Goal: Transaction & Acquisition: Book appointment/travel/reservation

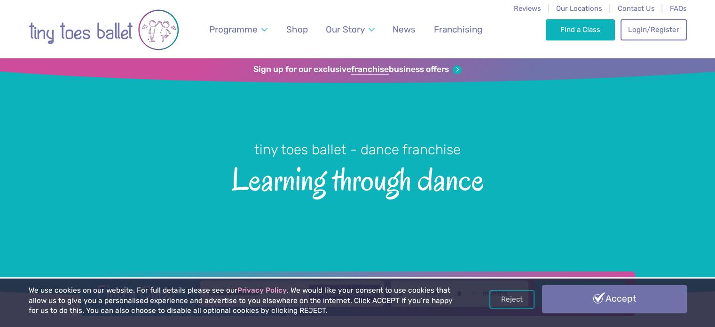
click at [583, 298] on link "Accept" at bounding box center [614, 298] width 145 height 27
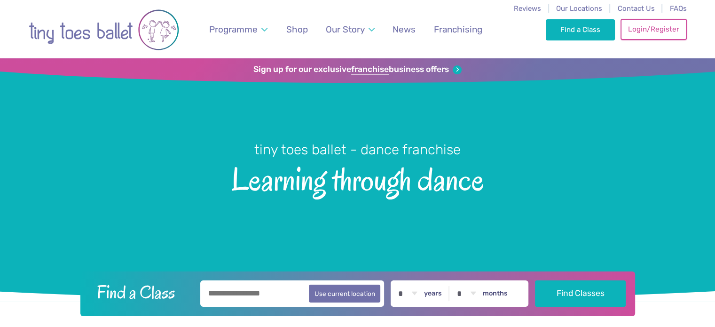
click at [655, 35] on link "Login/Register" at bounding box center [654, 29] width 66 height 21
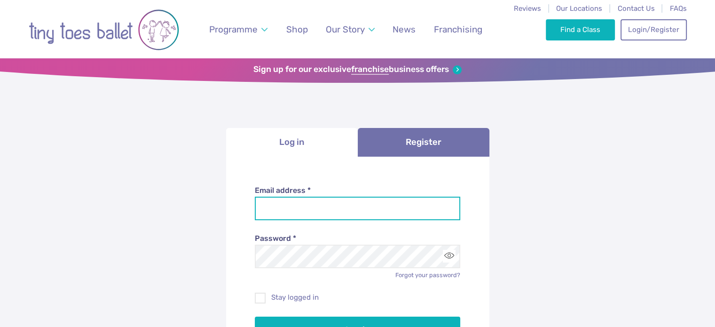
click at [351, 199] on input "Email address *" at bounding box center [357, 209] width 205 height 24
type input "**********"
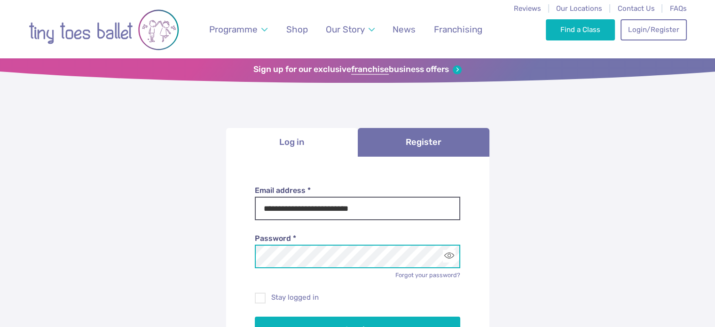
click at [255, 316] on button "Log in" at bounding box center [357, 329] width 205 height 26
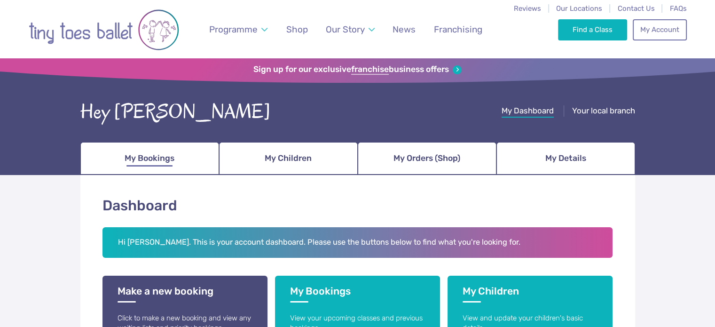
click at [141, 152] on span "My Bookings" at bounding box center [150, 158] width 50 height 16
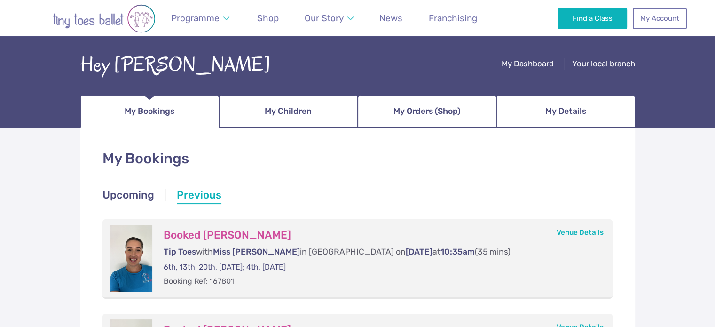
scroll to position [44, 0]
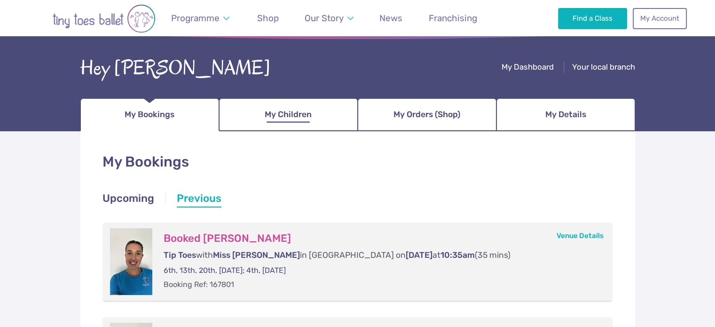
click at [304, 122] on span "My Children" at bounding box center [288, 114] width 47 height 16
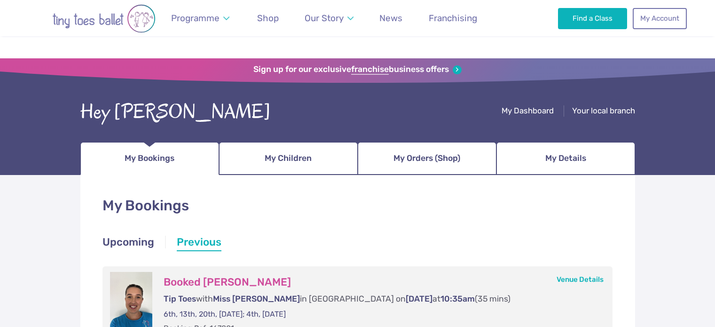
scroll to position [44, 0]
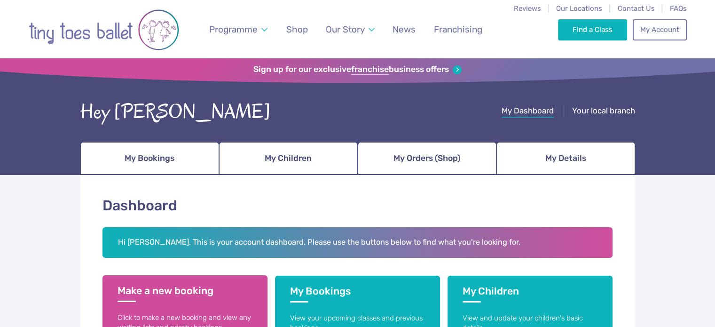
click at [187, 299] on h3 "Make a new booking" at bounding box center [185, 292] width 135 height 17
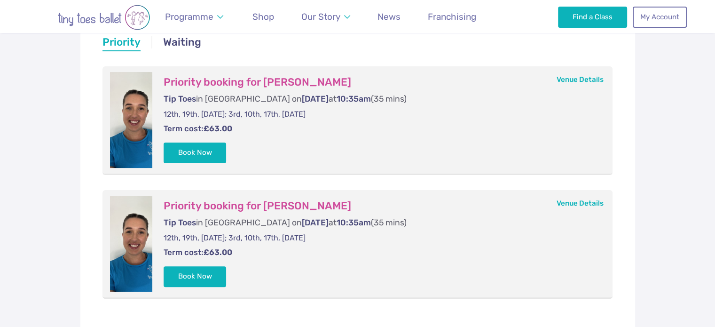
scroll to position [201, 0]
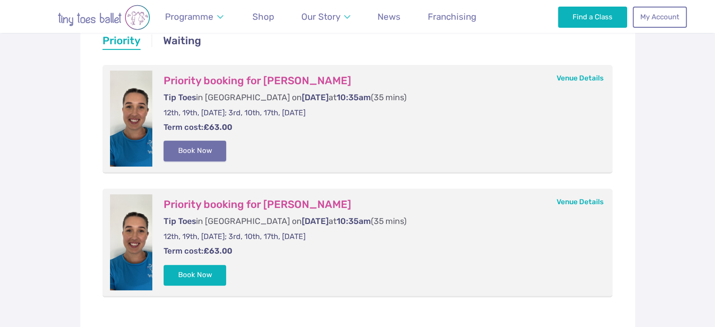
click at [190, 146] on button "Book Now" at bounding box center [195, 151] width 63 height 21
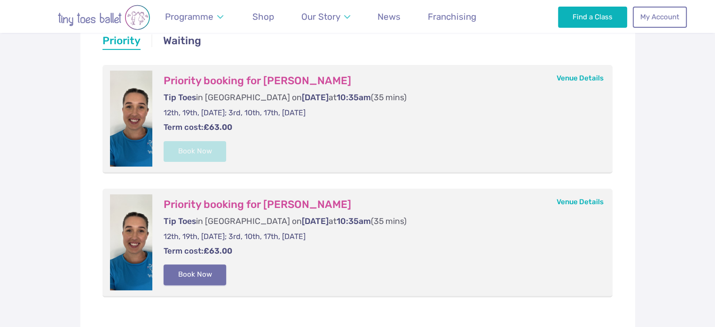
click at [200, 269] on button "Book Now" at bounding box center [195, 274] width 63 height 21
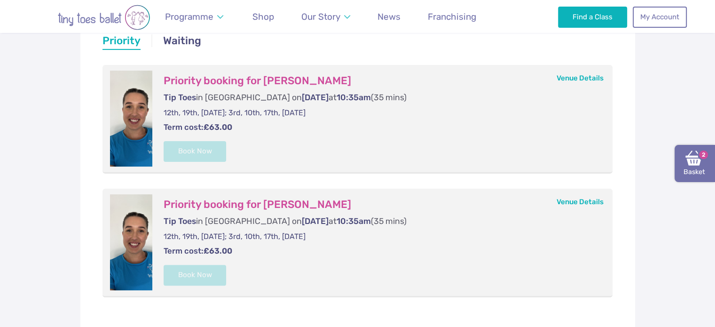
click at [691, 170] on link "Basket 2" at bounding box center [695, 164] width 40 height 38
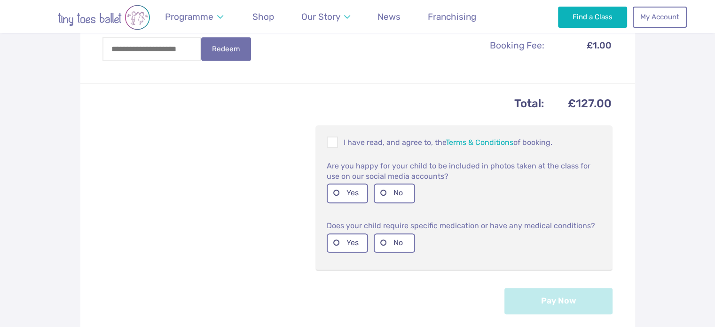
scroll to position [446, 0]
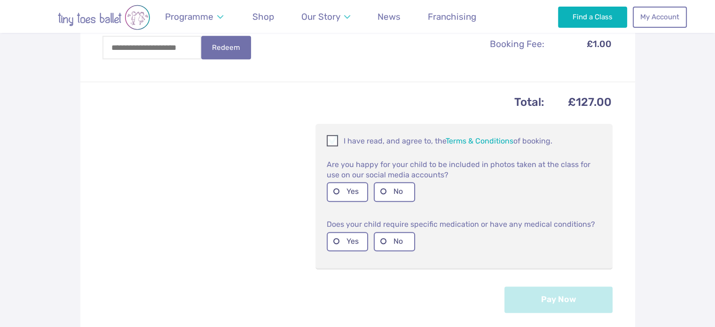
click at [331, 139] on span at bounding box center [333, 142] width 10 height 9
click at [343, 192] on label "Yes" at bounding box center [347, 191] width 41 height 19
click at [390, 239] on label "No" at bounding box center [394, 241] width 41 height 19
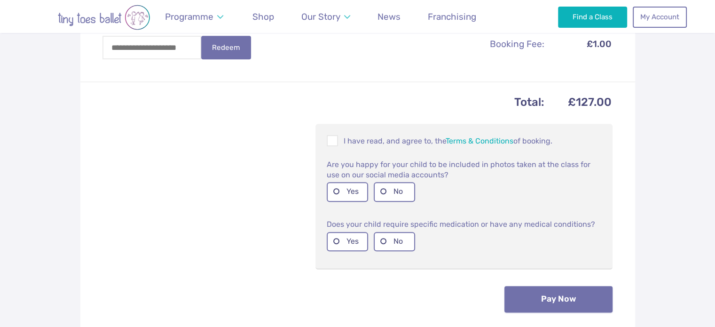
click at [517, 303] on button "Pay Now" at bounding box center [558, 299] width 108 height 26
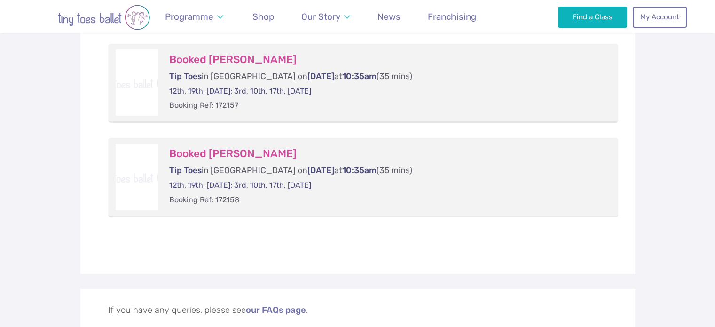
scroll to position [263, 0]
